Goal: Information Seeking & Learning: Get advice/opinions

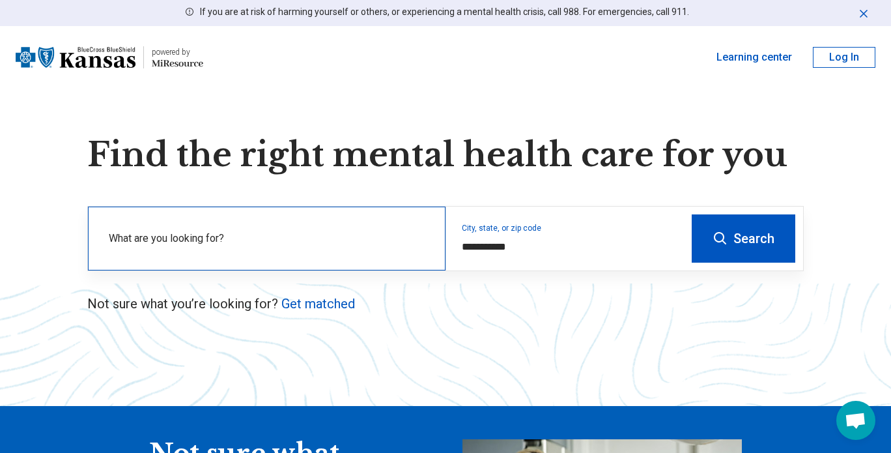
click at [402, 257] on div "What are you looking for?" at bounding box center [267, 239] width 358 height 64
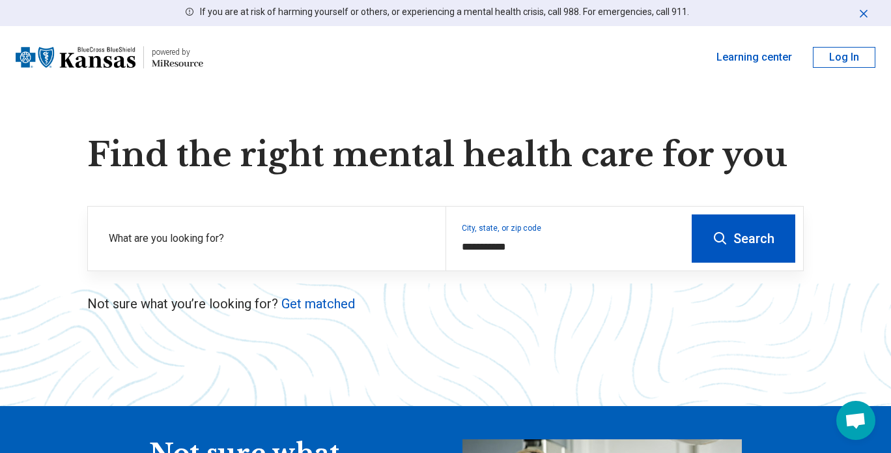
click at [749, 228] on button "Search" at bounding box center [744, 238] width 104 height 48
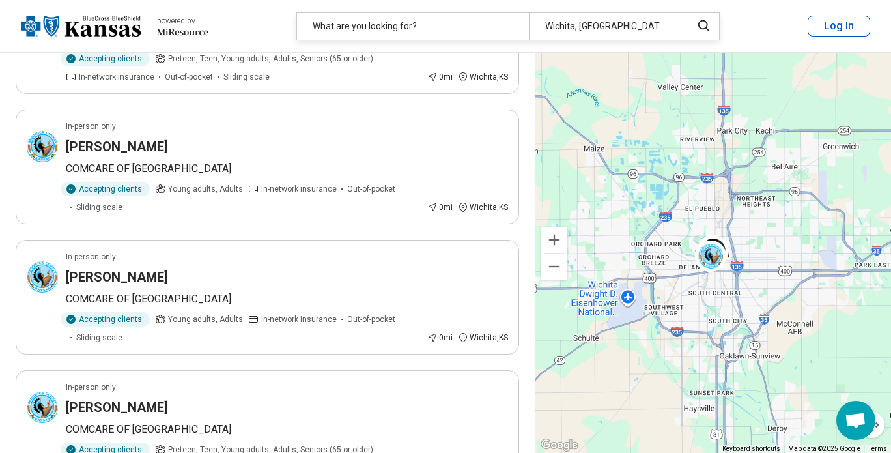
scroll to position [1890, 0]
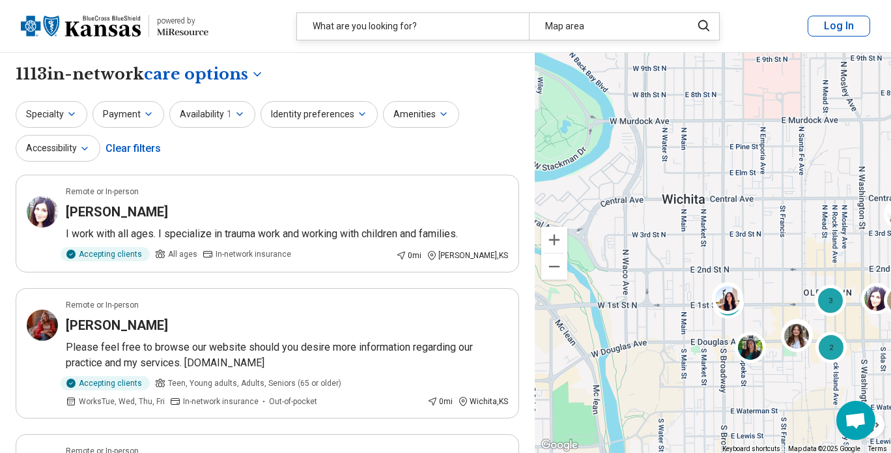
drag, startPoint x: 654, startPoint y: 238, endPoint x: 806, endPoint y: 257, distance: 153.1
click at [806, 257] on div "3 2 2 2 3" at bounding box center [713, 253] width 356 height 401
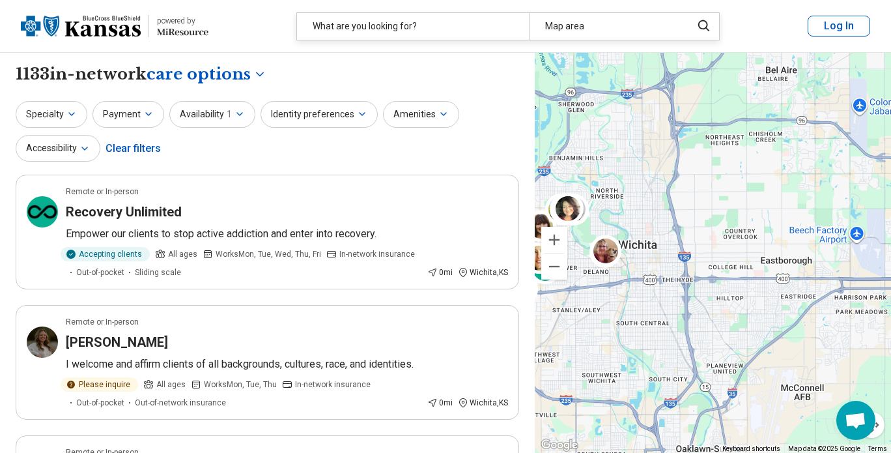
drag, startPoint x: 769, startPoint y: 319, endPoint x: 723, endPoint y: 162, distance: 163.1
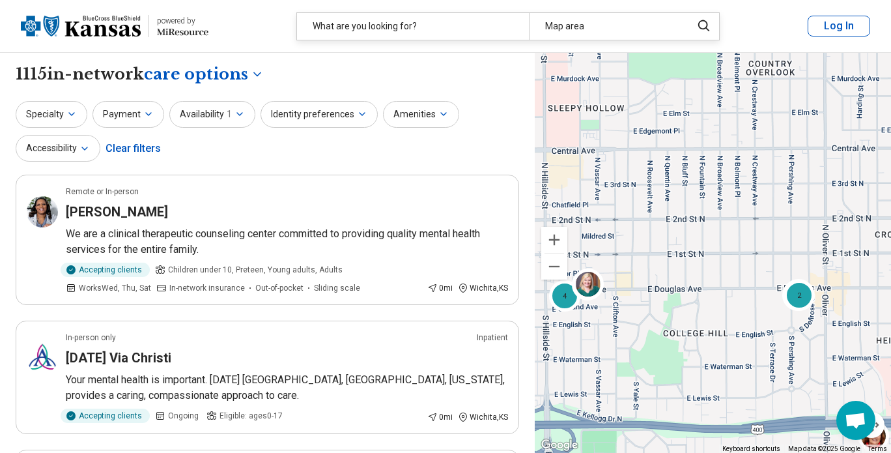
drag, startPoint x: 754, startPoint y: 165, endPoint x: 707, endPoint y: 418, distance: 257.2
click at [707, 418] on div "3 4 2 3" at bounding box center [713, 253] width 356 height 401
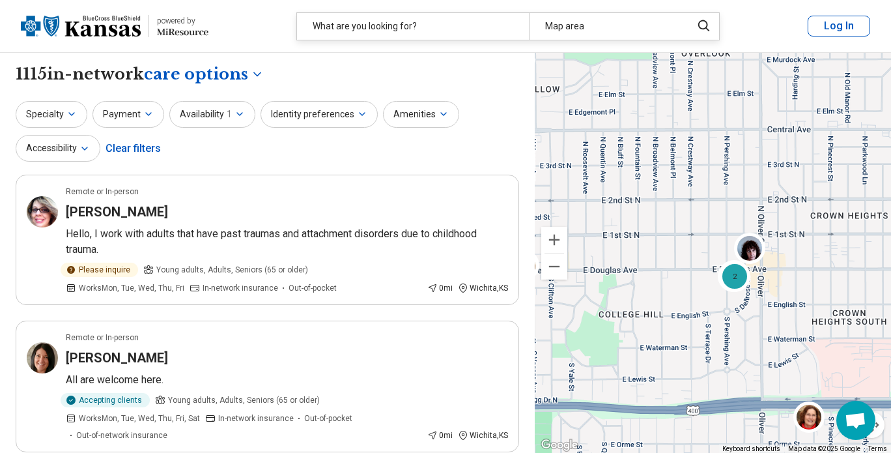
drag, startPoint x: 720, startPoint y: 317, endPoint x: 652, endPoint y: 297, distance: 71.5
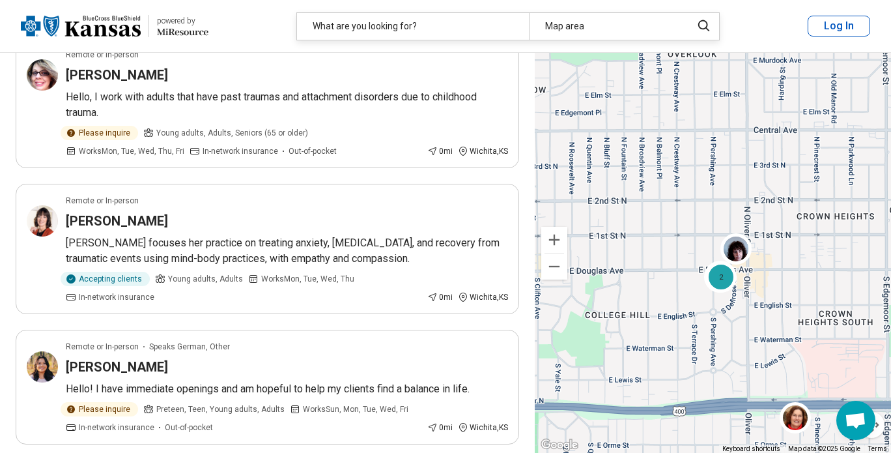
scroll to position [391, 0]
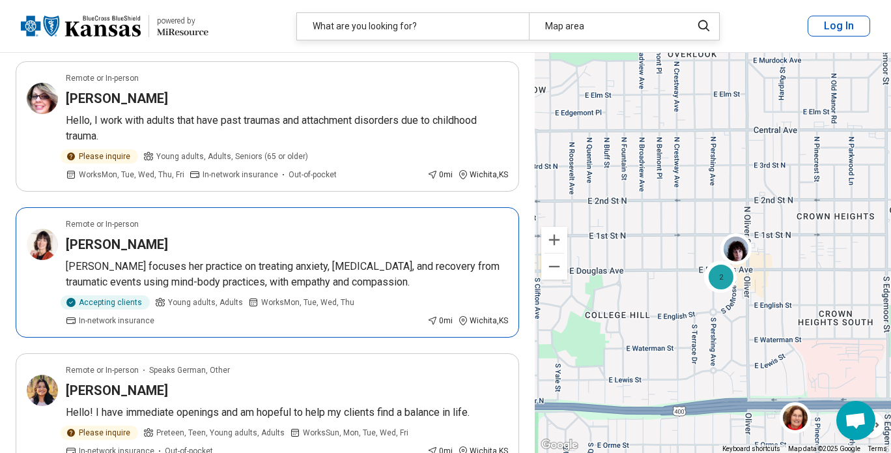
click at [304, 256] on article "Remote or In-person Jeanine Carder Jeanine focuses her practice on treating anx…" at bounding box center [268, 272] width 504 height 130
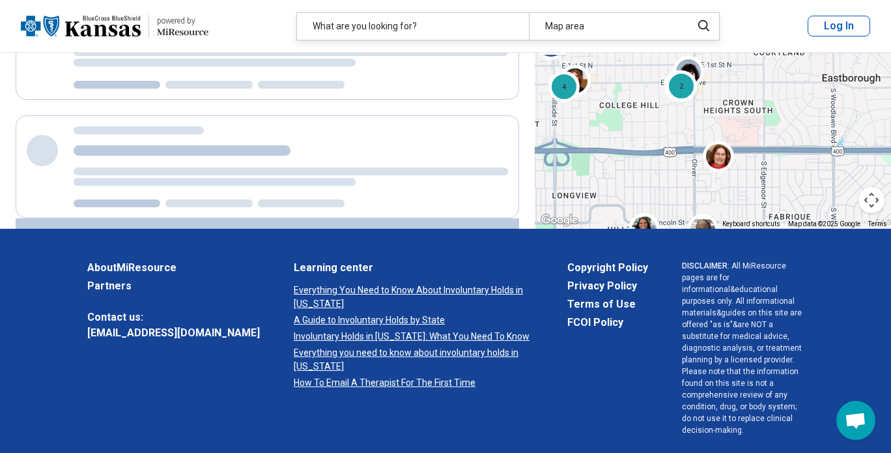
scroll to position [484, 0]
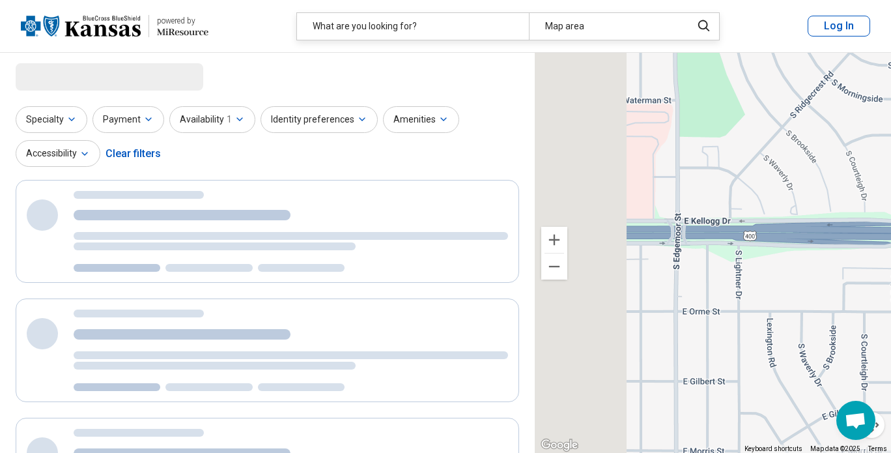
drag, startPoint x: 649, startPoint y: 349, endPoint x: 900, endPoint y: 323, distance: 252.2
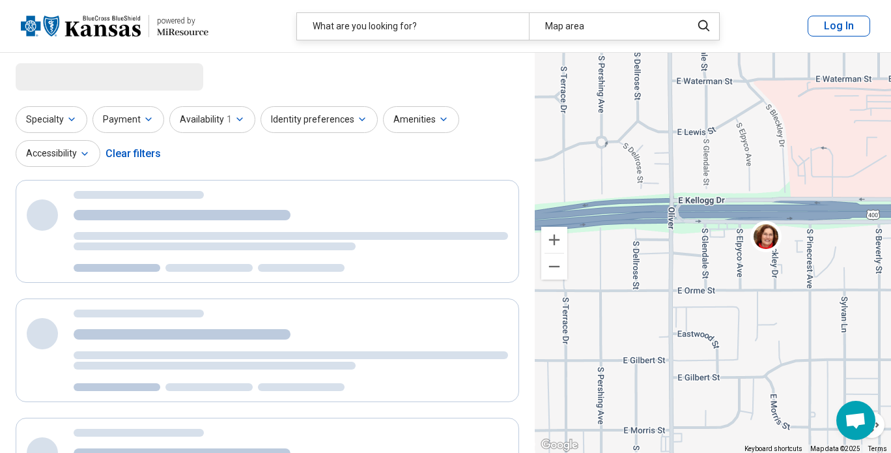
drag, startPoint x: 632, startPoint y: 294, endPoint x: 752, endPoint y: 315, distance: 121.7
click at [752, 315] on div "3 3 2 2" at bounding box center [713, 253] width 356 height 401
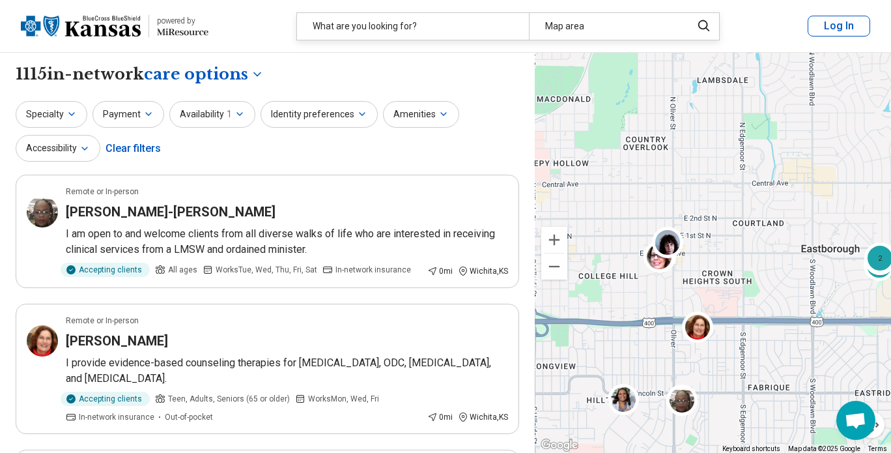
drag, startPoint x: 598, startPoint y: 207, endPoint x: 674, endPoint y: 342, distance: 155.2
click at [674, 342] on div "3 3 2 2 3" at bounding box center [713, 253] width 356 height 401
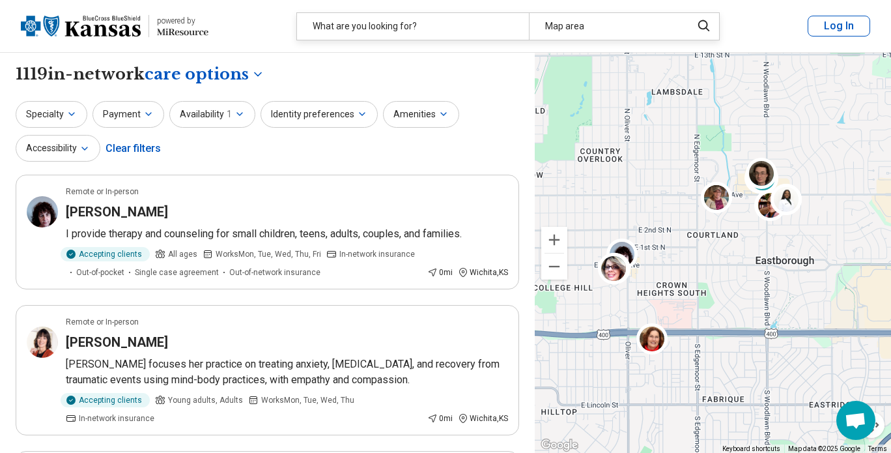
drag, startPoint x: 753, startPoint y: 279, endPoint x: 680, endPoint y: 306, distance: 77.7
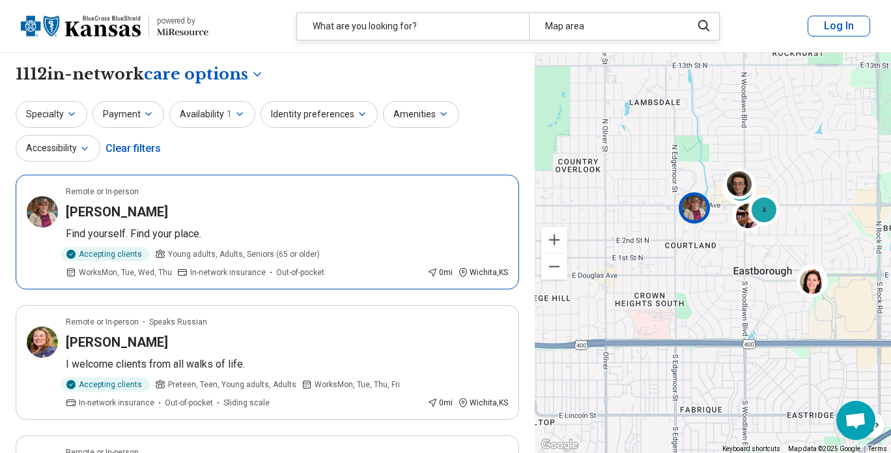
select select "***"
click at [315, 234] on p "Find yourself. Find your place." at bounding box center [287, 234] width 442 height 16
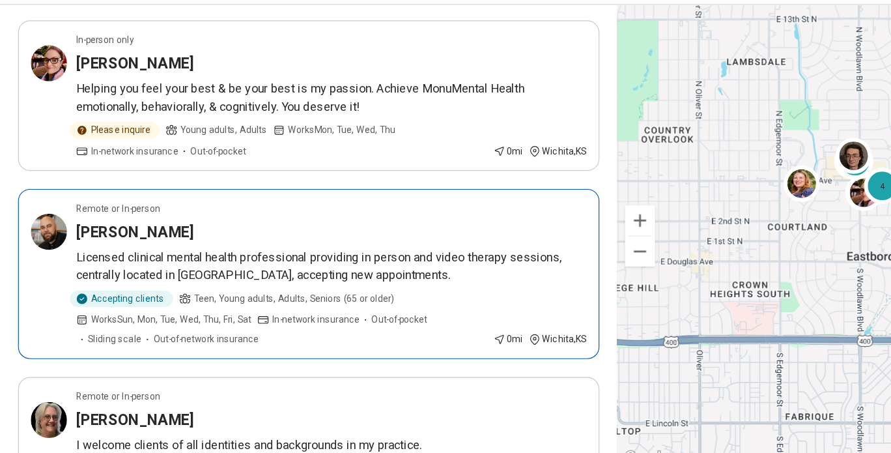
scroll to position [499, 0]
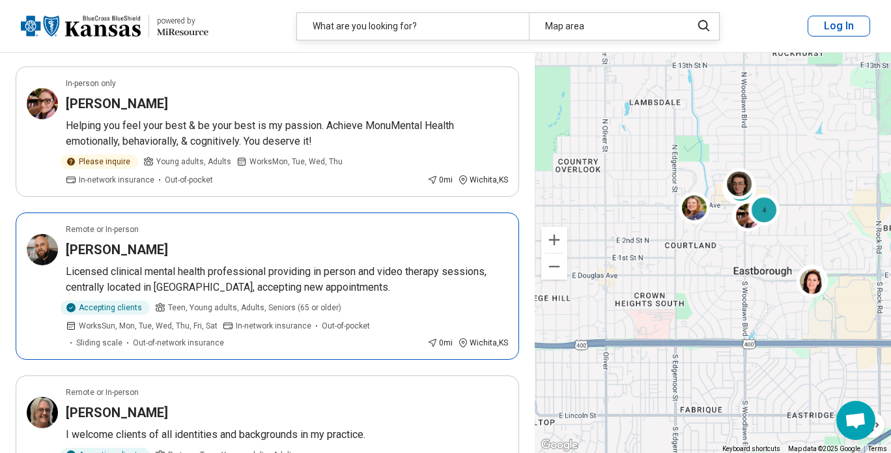
click at [163, 246] on div "Jamaal Jones" at bounding box center [287, 249] width 442 height 18
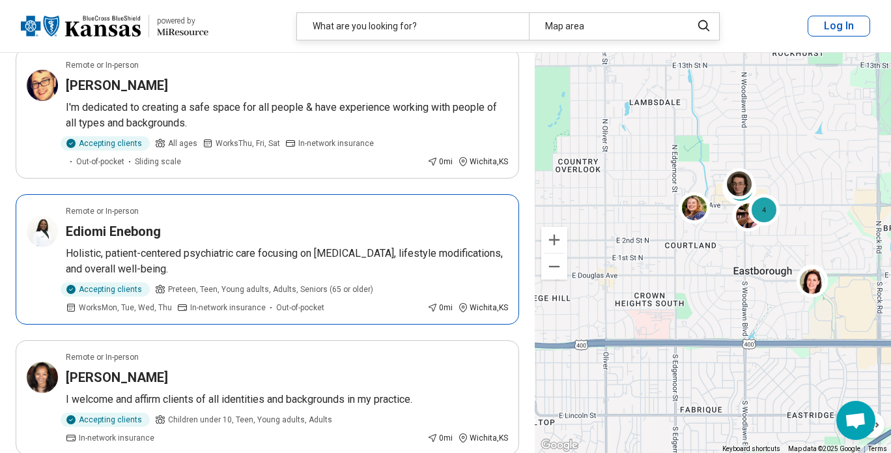
scroll to position [1265, 0]
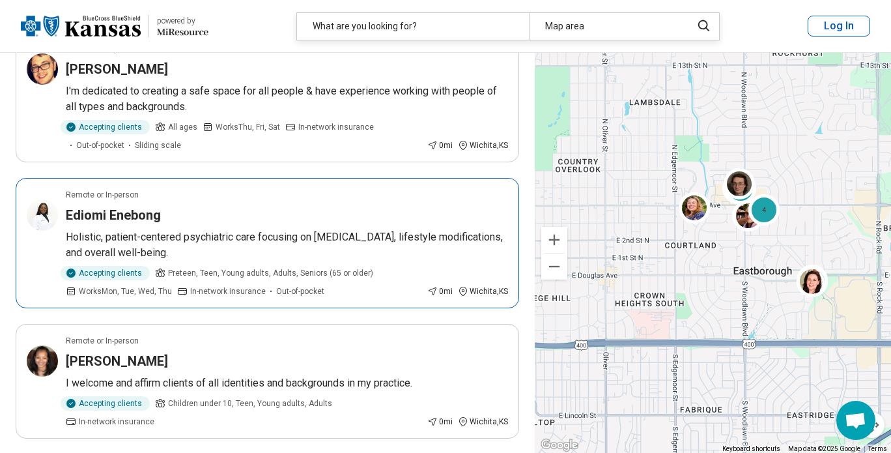
click at [242, 218] on div "Ediomi Enebong" at bounding box center [287, 215] width 442 height 18
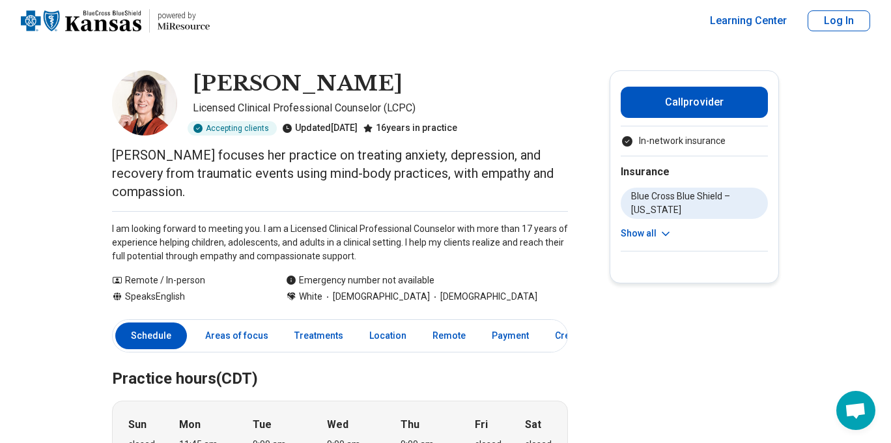
scroll to position [5, 0]
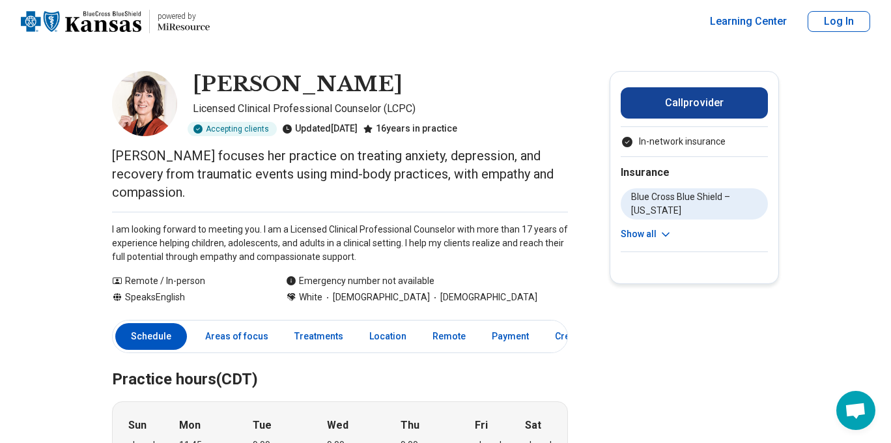
click at [710, 108] on button "Call provider" at bounding box center [694, 102] width 147 height 31
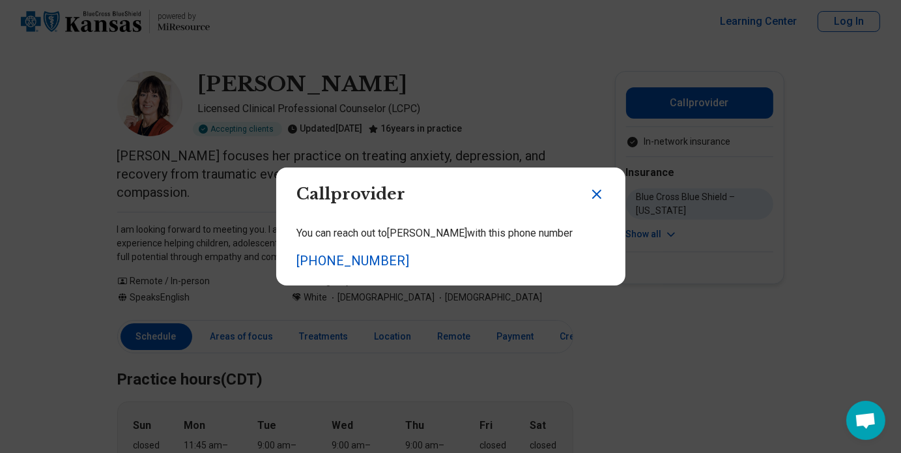
click at [593, 193] on icon "Close dialog" at bounding box center [597, 194] width 8 height 8
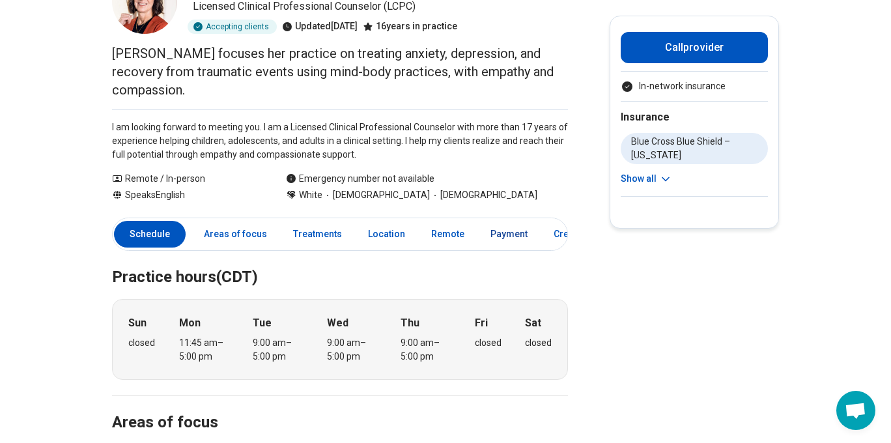
scroll to position [0, 0]
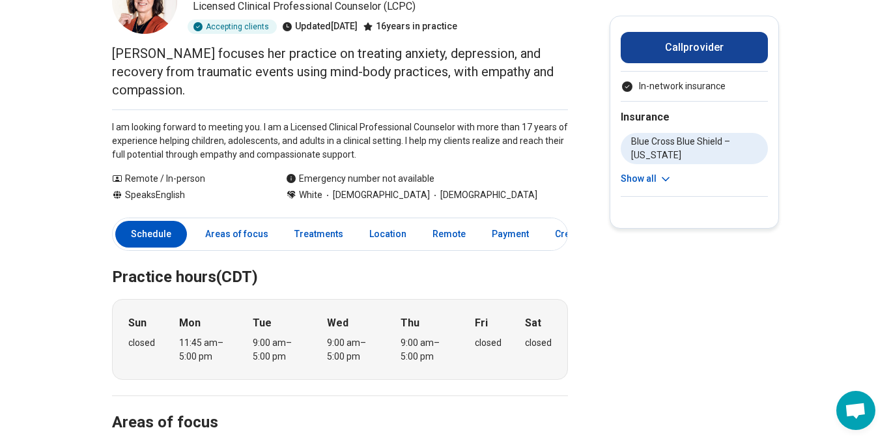
click at [680, 53] on button "Call provider" at bounding box center [694, 47] width 147 height 31
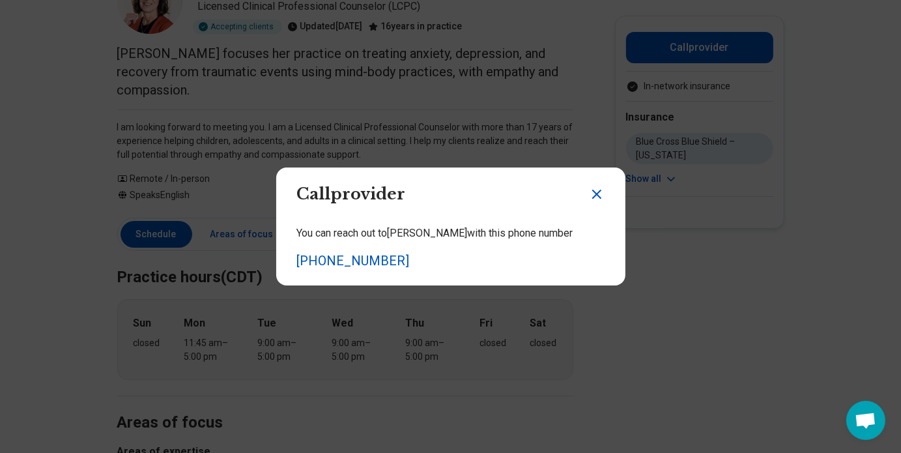
click at [593, 196] on icon "Close dialog" at bounding box center [597, 194] width 8 height 8
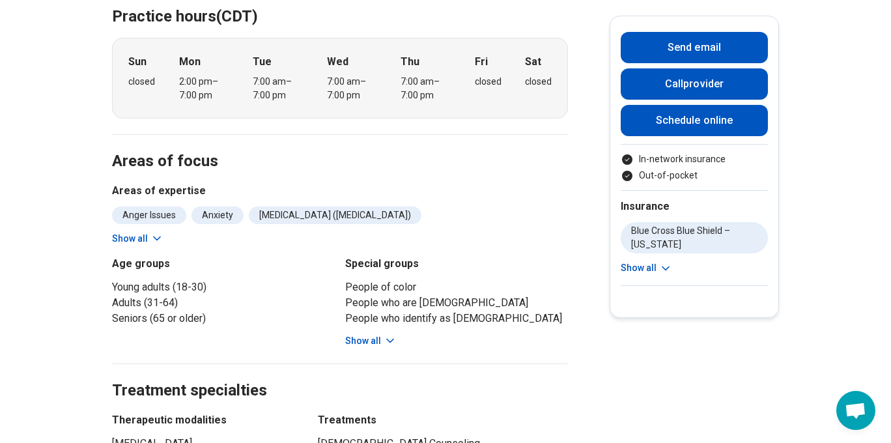
scroll to position [555, 0]
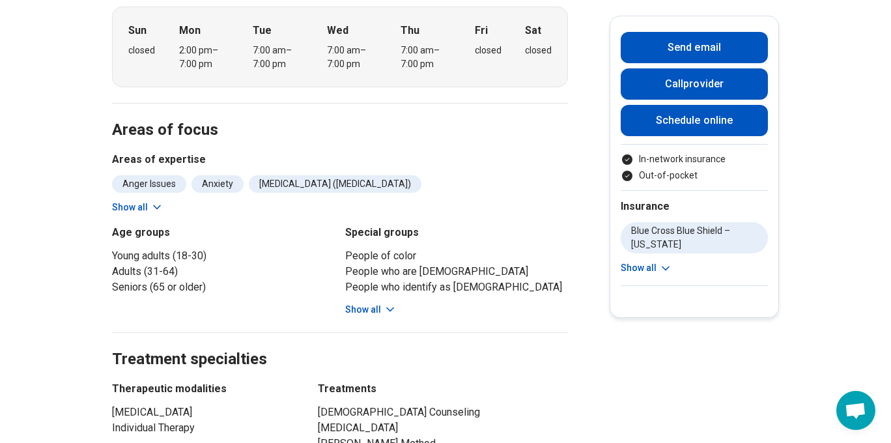
click at [373, 303] on button "Show all" at bounding box center [370, 310] width 51 height 14
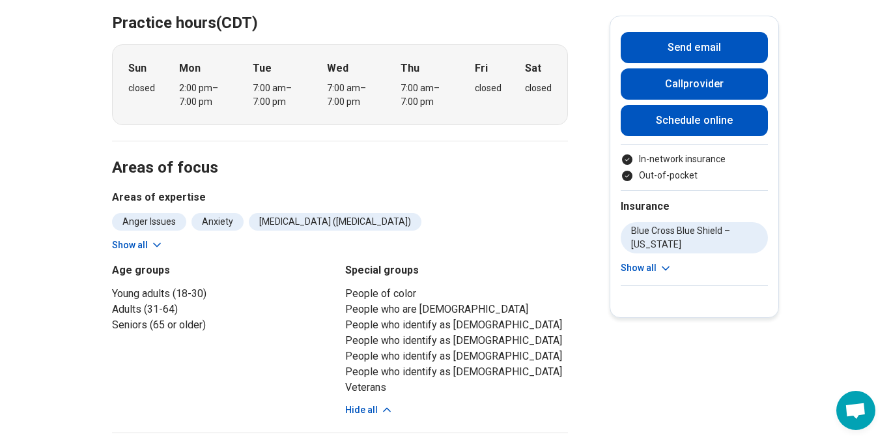
scroll to position [511, 0]
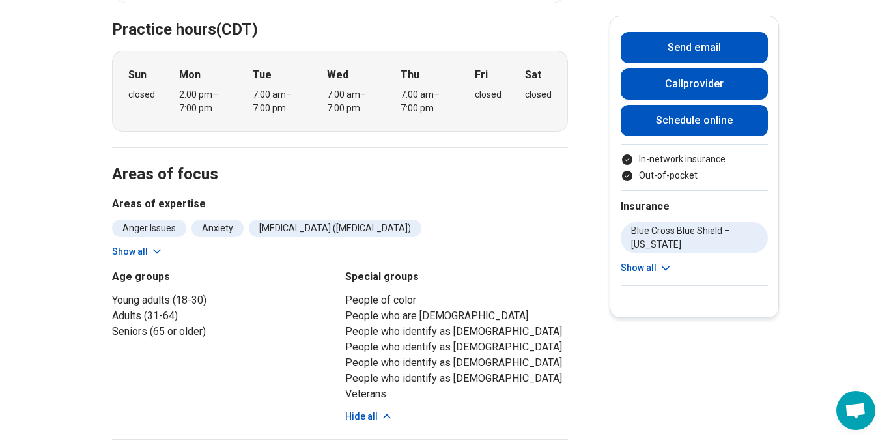
click at [151, 245] on button "Show all" at bounding box center [137, 252] width 51 height 14
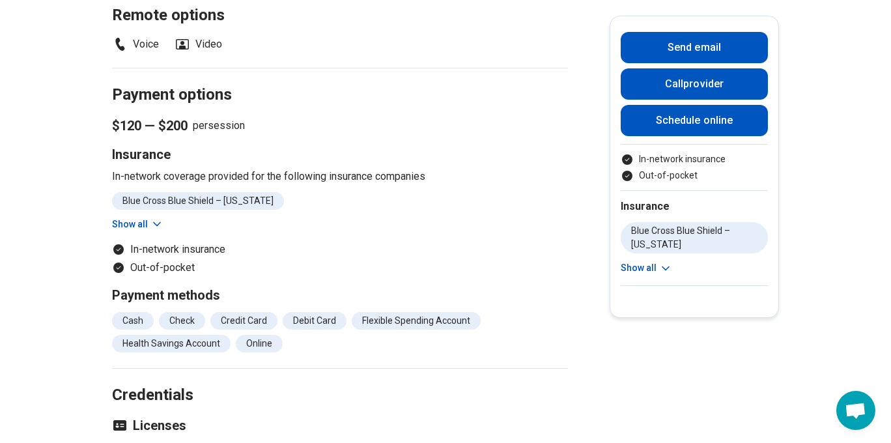
scroll to position [1277, 0]
click at [143, 218] on button "Show all" at bounding box center [137, 225] width 51 height 14
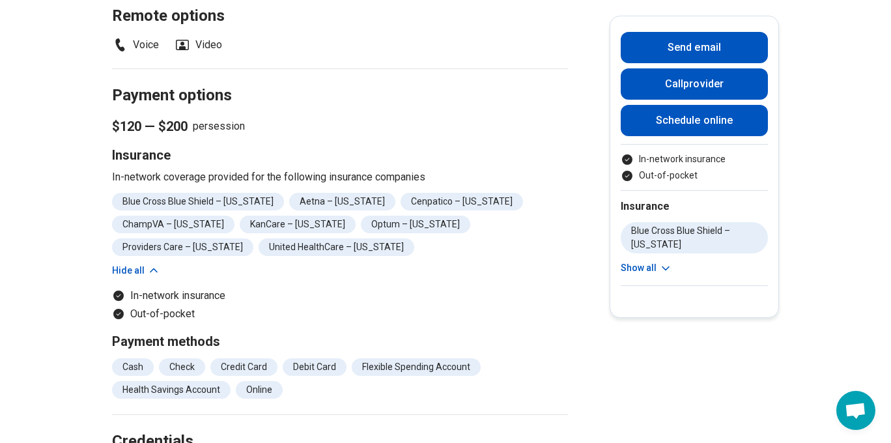
click at [142, 265] on button "Hide all" at bounding box center [136, 271] width 48 height 14
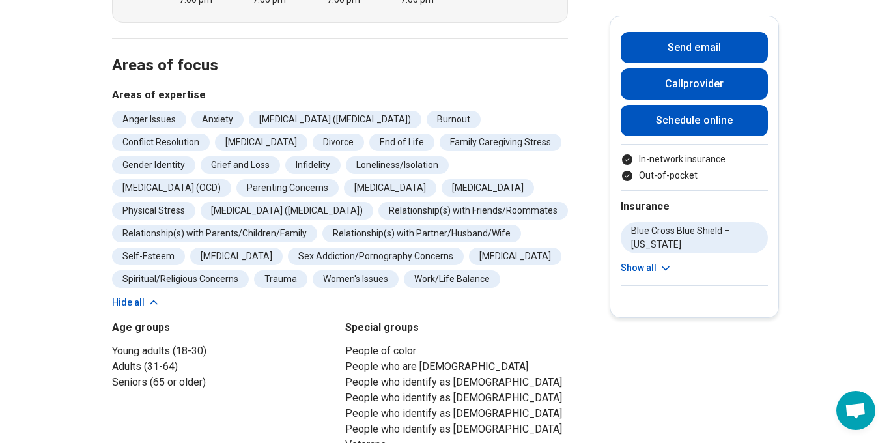
scroll to position [0, 0]
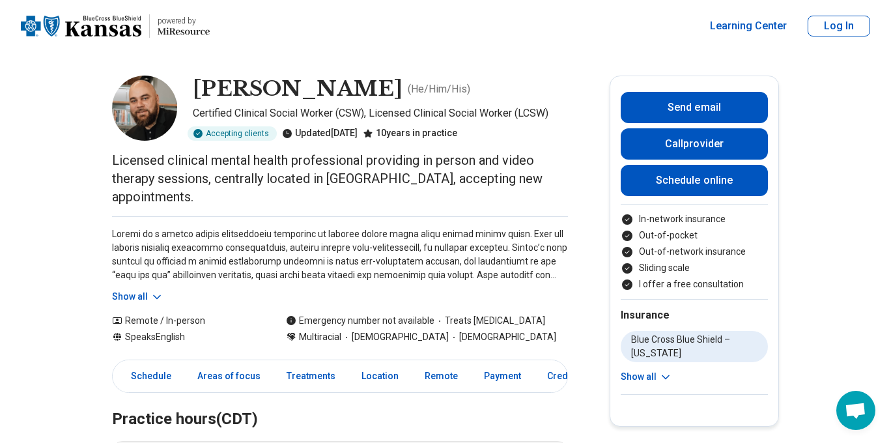
click at [147, 290] on button "Show all" at bounding box center [137, 297] width 51 height 14
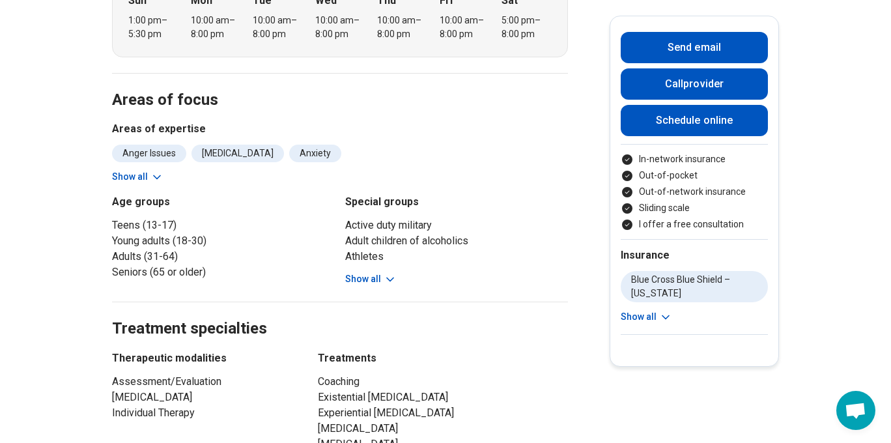
scroll to position [602, 0]
click at [366, 272] on button "Show all" at bounding box center [370, 279] width 51 height 14
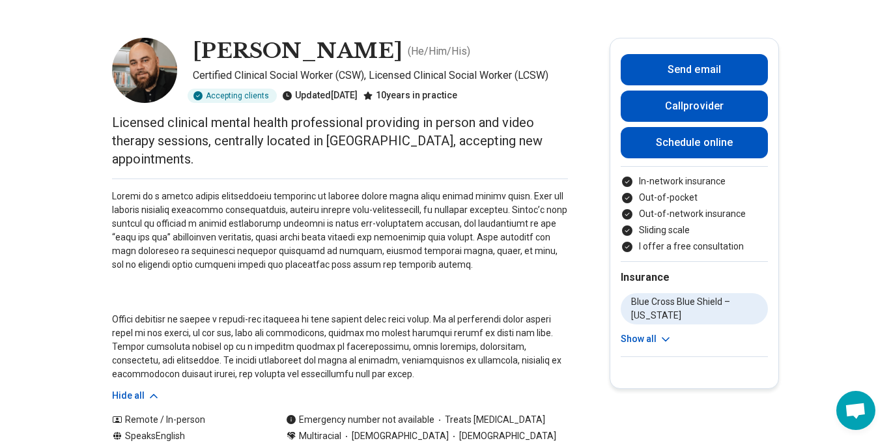
scroll to position [0, 0]
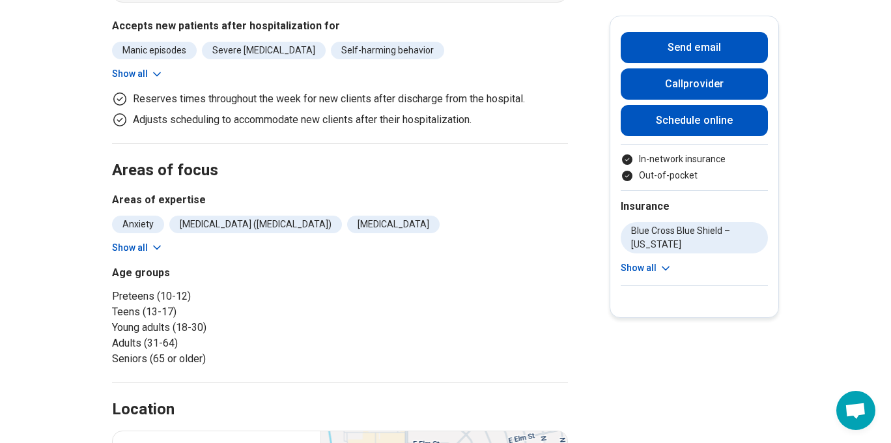
scroll to position [431, 0]
click at [128, 242] on button "Show all" at bounding box center [137, 249] width 51 height 14
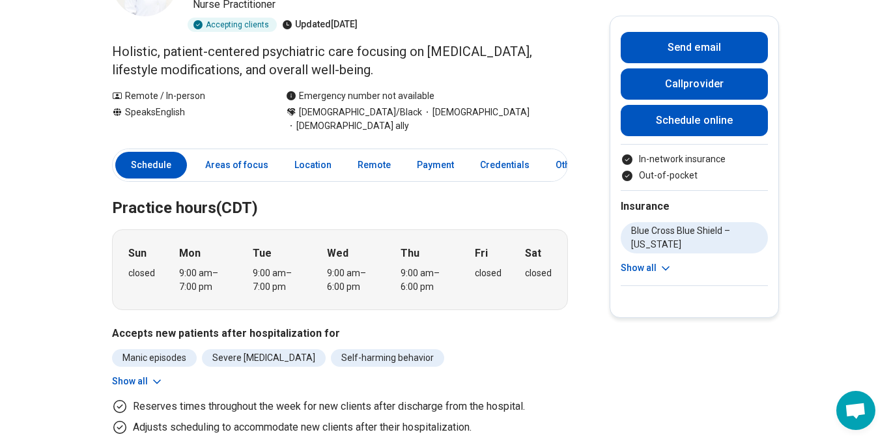
scroll to position [117, 0]
